Goal: Find specific page/section: Find specific page/section

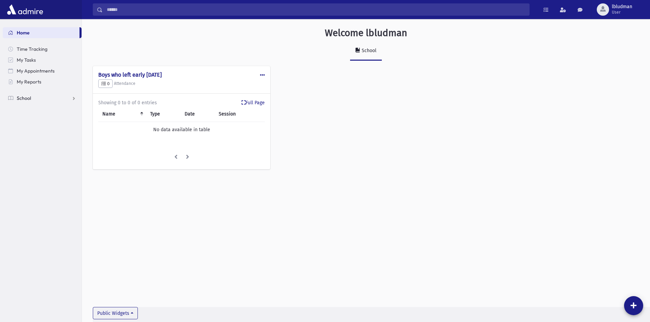
click at [51, 98] on link "School" at bounding box center [42, 98] width 79 height 11
click at [35, 107] on span "Students" at bounding box center [29, 109] width 19 height 6
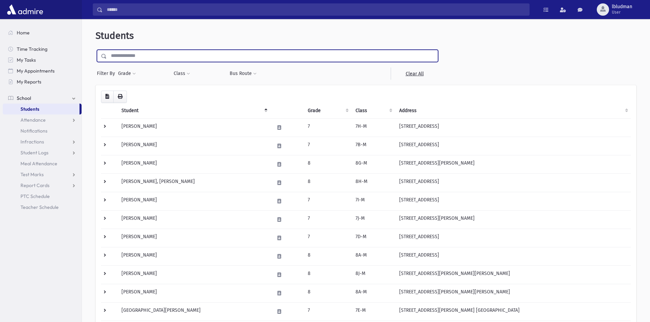
click at [144, 54] on input "text" at bounding box center [272, 56] width 331 height 12
type input "********"
click at [95, 50] on input "submit" at bounding box center [104, 54] width 19 height 9
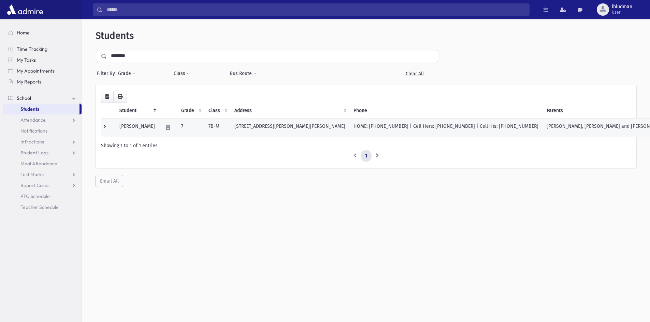
click at [139, 127] on td "[PERSON_NAME]" at bounding box center [137, 127] width 44 height 18
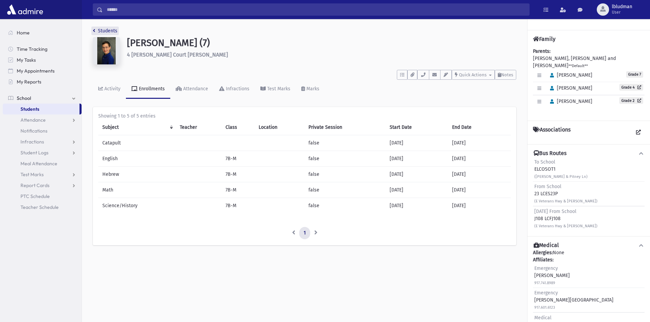
click at [107, 33] on link "Students" at bounding box center [105, 31] width 25 height 6
